Goal: Task Accomplishment & Management: Manage account settings

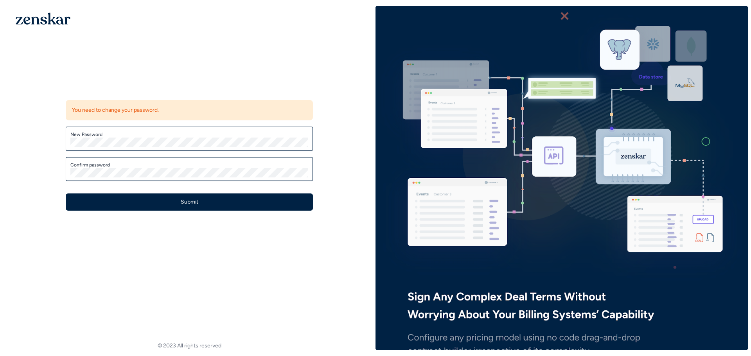
click at [148, 64] on div "Update password You need to change your password. New Password Confirm password…" at bounding box center [189, 144] width 372 height 277
click at [86, 167] on label "Confirm password" at bounding box center [189, 165] width 238 height 6
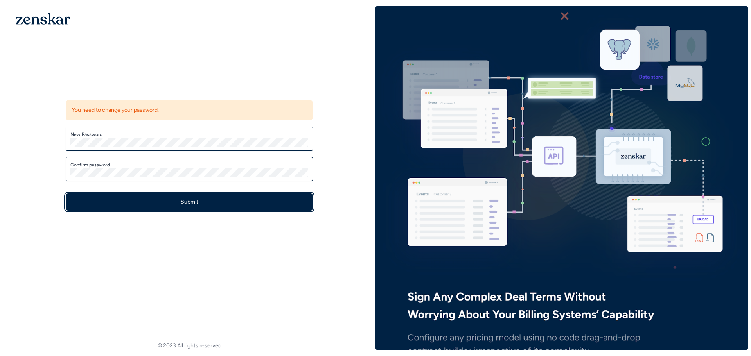
click at [196, 202] on button "Submit" at bounding box center [189, 202] width 247 height 17
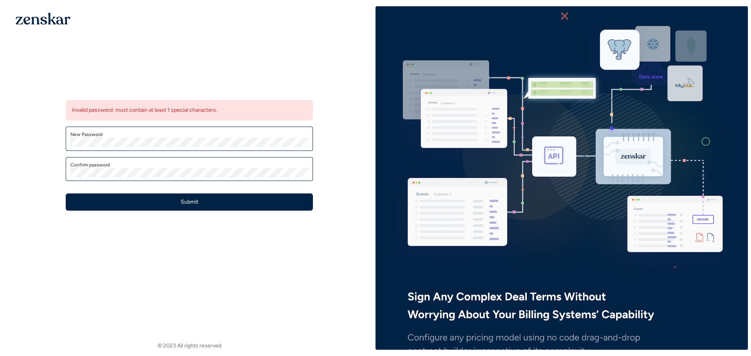
click at [115, 136] on label "New Password" at bounding box center [189, 134] width 238 height 6
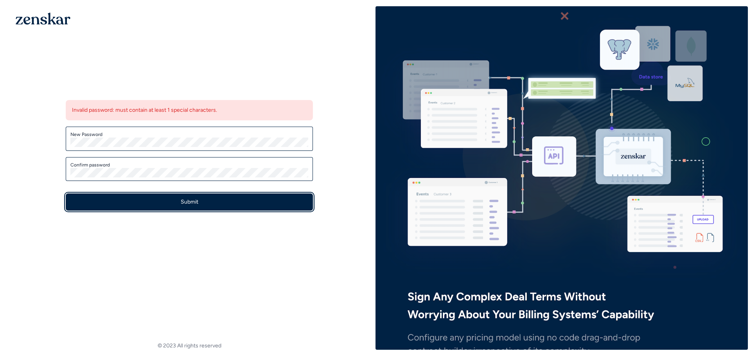
click at [194, 199] on button "Submit" at bounding box center [189, 202] width 247 height 17
click at [199, 201] on button "Submit" at bounding box center [189, 202] width 247 height 17
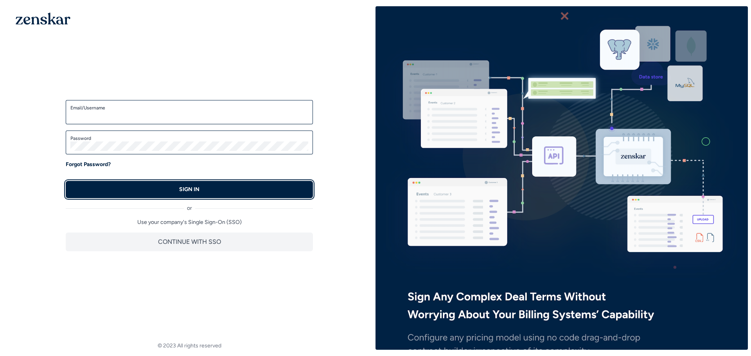
click at [200, 189] on button "SIGN IN" at bounding box center [189, 189] width 247 height 17
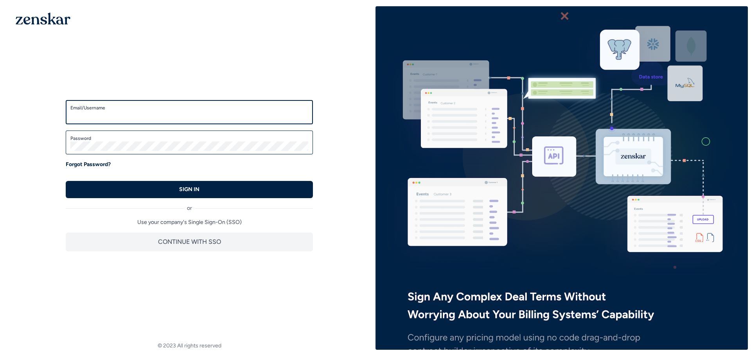
click at [98, 113] on input "Email/Username" at bounding box center [189, 115] width 238 height 9
type input "**********"
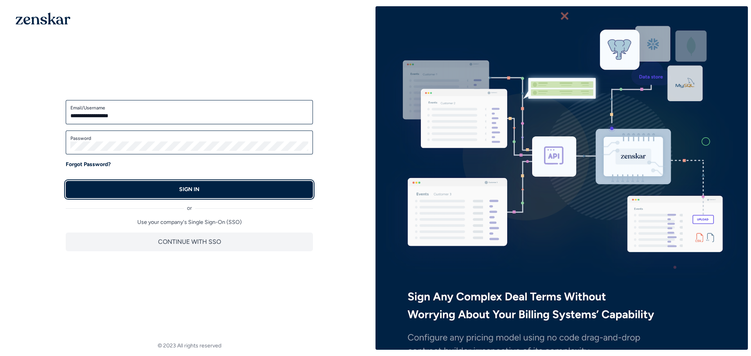
click at [207, 189] on button "SIGN IN" at bounding box center [189, 189] width 247 height 17
